Goal: Task Accomplishment & Management: Manage account settings

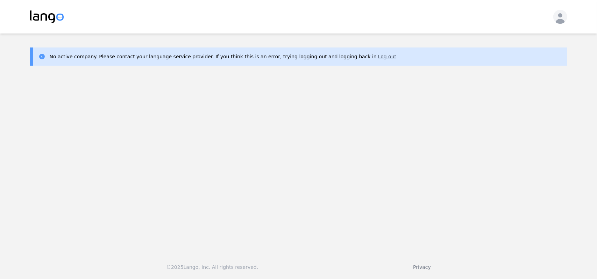
click at [378, 55] on button "Log out" at bounding box center [387, 56] width 18 height 7
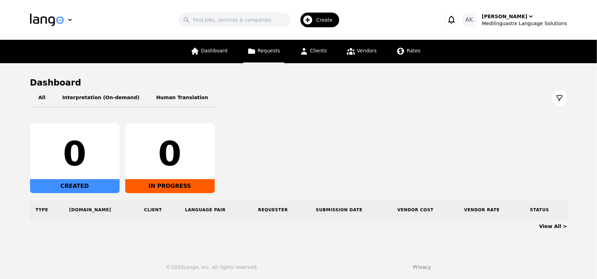
click at [265, 52] on span "Requests" at bounding box center [269, 51] width 22 height 6
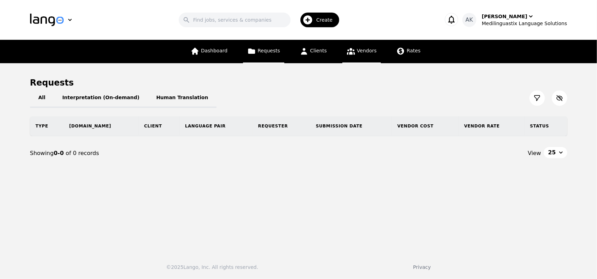
click at [359, 52] on span "Vendors" at bounding box center [367, 51] width 20 height 6
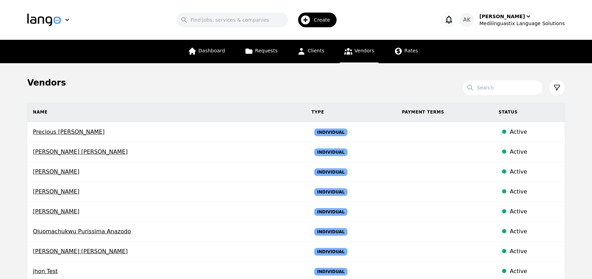
click at [0, 199] on main "Vendors Search Name Type Payment Terms Status Precious Chidinma Nwosu Individua…" at bounding box center [296, 283] width 592 height 440
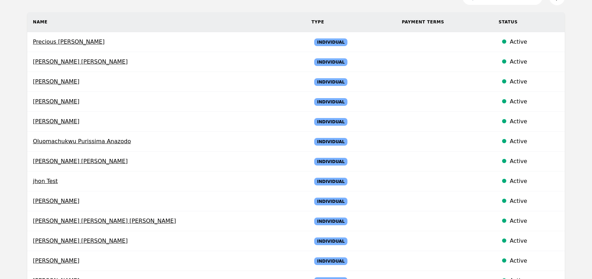
scroll to position [98, 0]
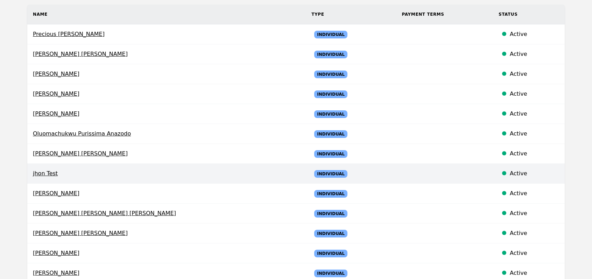
click at [43, 177] on td "jhon Test" at bounding box center [166, 174] width 278 height 20
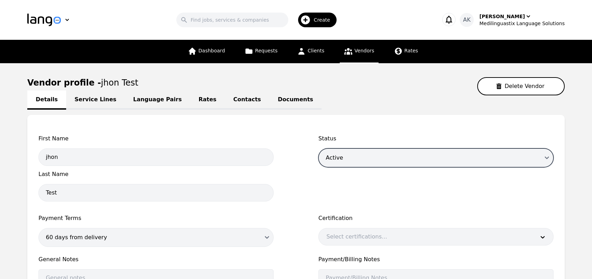
click at [397, 157] on select "Draft Active Disabled" at bounding box center [435, 158] width 235 height 19
select select "disabled"
click at [318, 149] on select "Draft Active Disabled" at bounding box center [435, 158] width 235 height 19
click at [379, 156] on select "Draft Active Disabled" at bounding box center [435, 158] width 235 height 19
click at [318, 149] on select "Draft Active Disabled" at bounding box center [435, 158] width 235 height 19
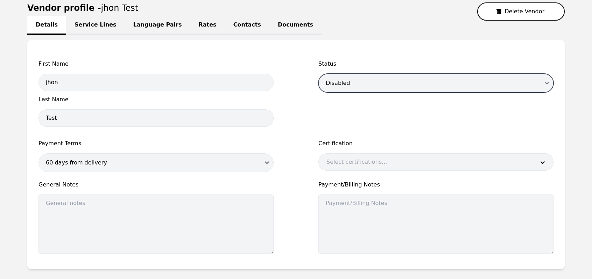
scroll to position [139, 0]
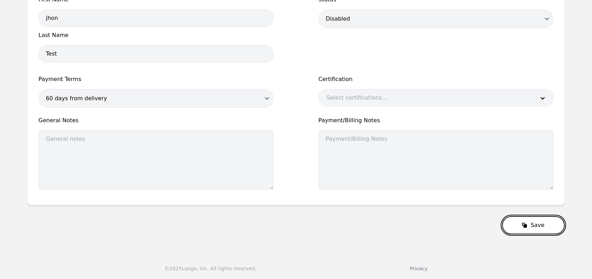
click at [535, 225] on button "Save" at bounding box center [533, 225] width 63 height 18
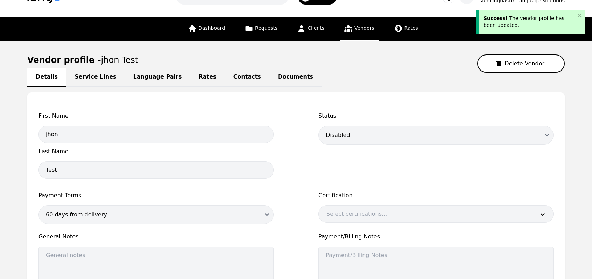
scroll to position [0, 0]
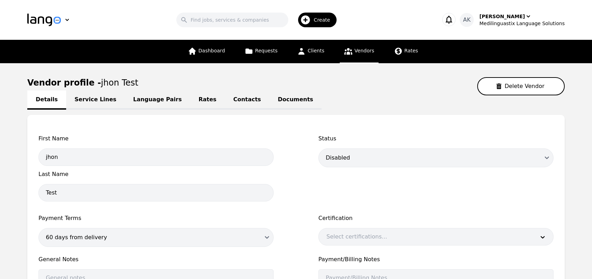
click at [350, 52] on icon at bounding box center [348, 51] width 8 height 7
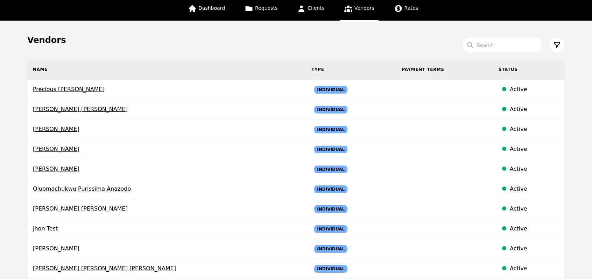
scroll to position [14, 0]
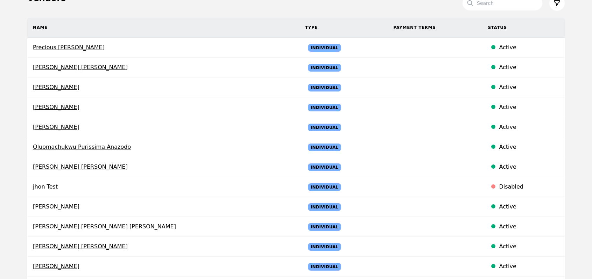
scroll to position [84, 0]
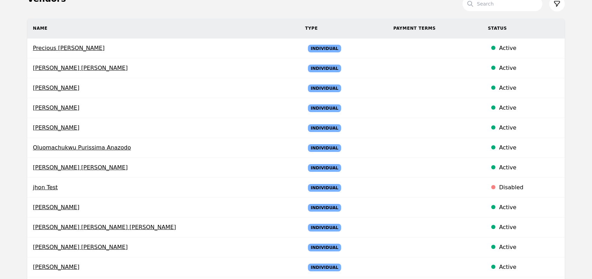
click at [0, 188] on main "Vendors Search Name Type Payment Terms Status Precious Chidinma Nwosu Individua…" at bounding box center [296, 199] width 592 height 440
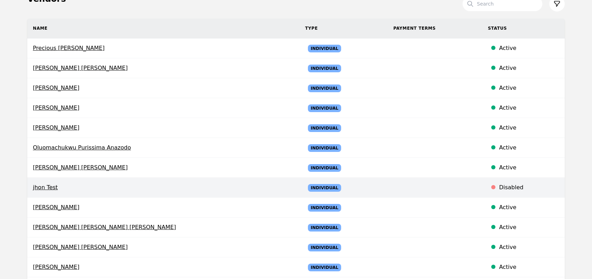
click at [54, 187] on span "jhon Test" at bounding box center [163, 188] width 261 height 8
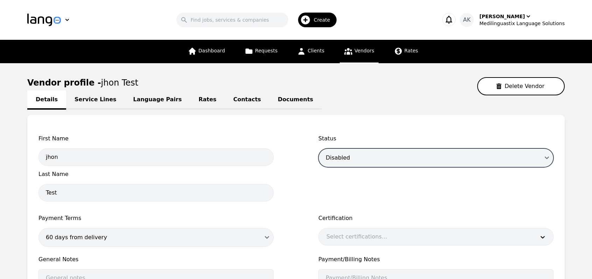
click at [398, 162] on select "Draft Active Disabled" at bounding box center [435, 158] width 235 height 19
select select "active"
click at [318, 149] on select "Draft Active Disabled" at bounding box center [435, 158] width 235 height 19
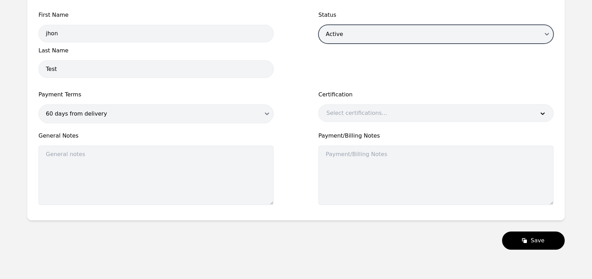
scroll to position [124, 0]
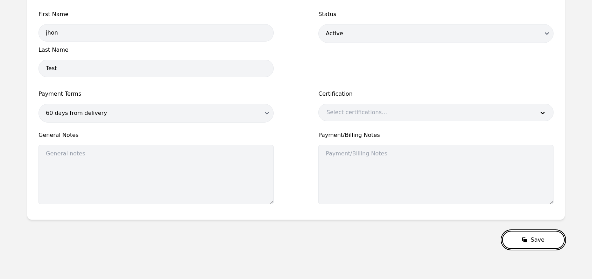
click at [533, 242] on button "Save" at bounding box center [533, 240] width 63 height 18
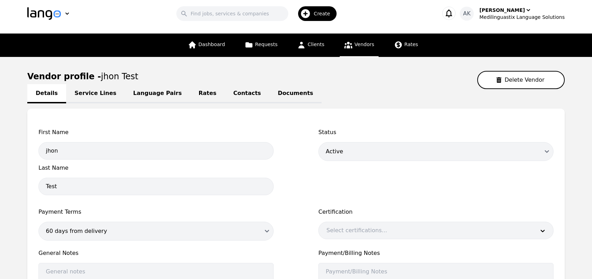
scroll to position [7, 0]
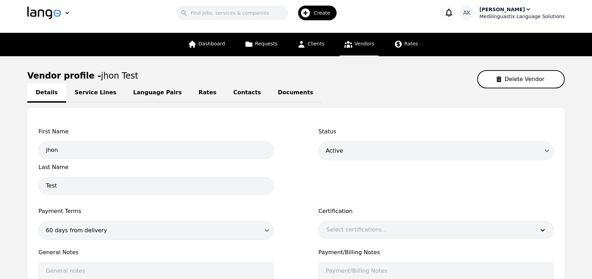
click at [535, 17] on div "Medilinguastix Language Solutions" at bounding box center [521, 16] width 85 height 7
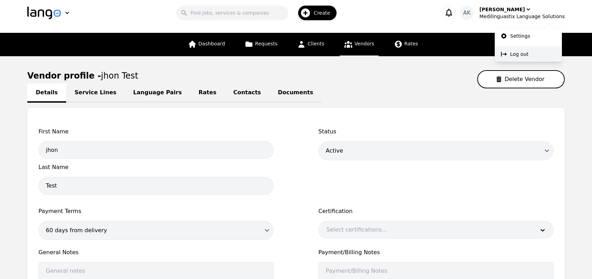
click at [515, 52] on p "Log out" at bounding box center [519, 54] width 18 height 7
